Goal: Contribute content

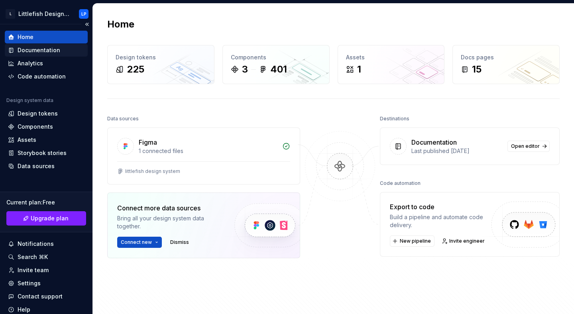
click at [39, 55] on div "Documentation" at bounding box center [46, 50] width 83 height 13
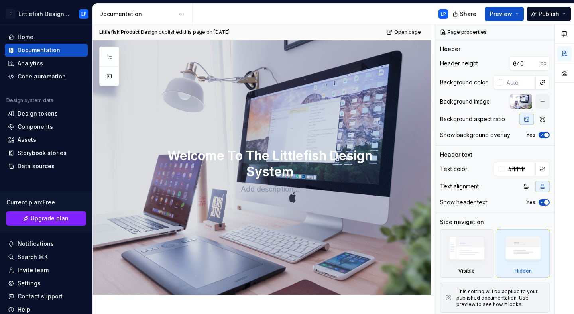
type textarea "*"
